Goal: Transaction & Acquisition: Purchase product/service

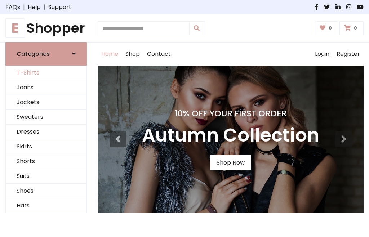
click at [46, 73] on link "T-Shirts" at bounding box center [46, 73] width 81 height 15
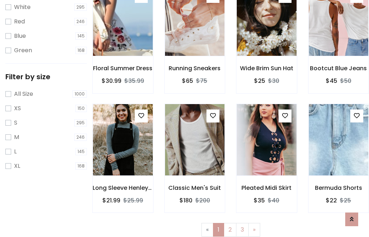
scroll to position [13, 0]
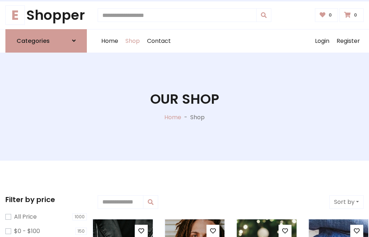
click at [184, 106] on h1 "Our Shop" at bounding box center [184, 99] width 69 height 16
click at [230, 41] on div "Home Shop Contact Log out Login Register" at bounding box center [231, 41] width 266 height 23
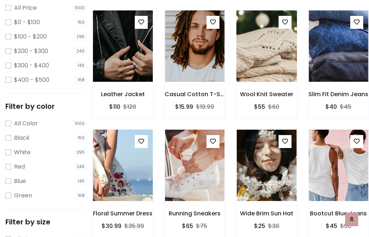
click at [266, 59] on img at bounding box center [266, 46] width 72 height 173
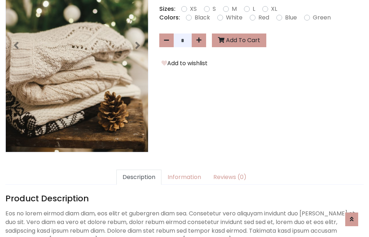
scroll to position [176, 0]
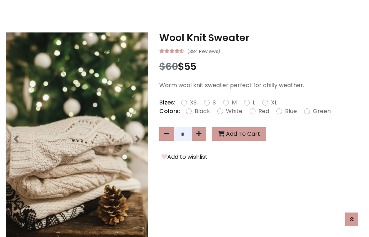
click at [261, 37] on h3 "Wool Knit Sweater" at bounding box center [261, 38] width 204 height 12
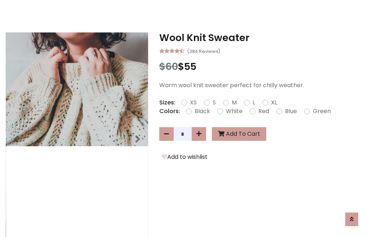
click at [261, 37] on h3 "Wool Knit Sweater" at bounding box center [261, 38] width 204 height 12
